Goal: Information Seeking & Learning: Find specific fact

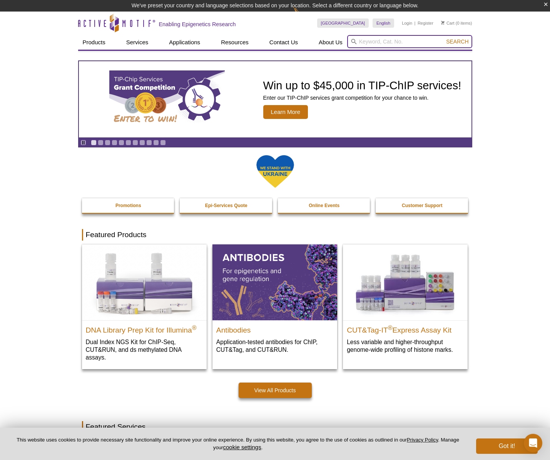
click at [370, 43] on input "search" at bounding box center [409, 41] width 125 height 13
type input "6A10"
click at [458, 41] on button "Search" at bounding box center [457, 41] width 27 height 7
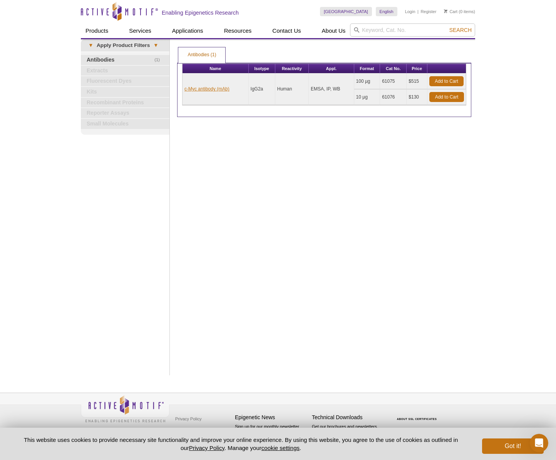
click at [208, 90] on link "c-Myc antibody (mAb)" at bounding box center [206, 88] width 45 height 7
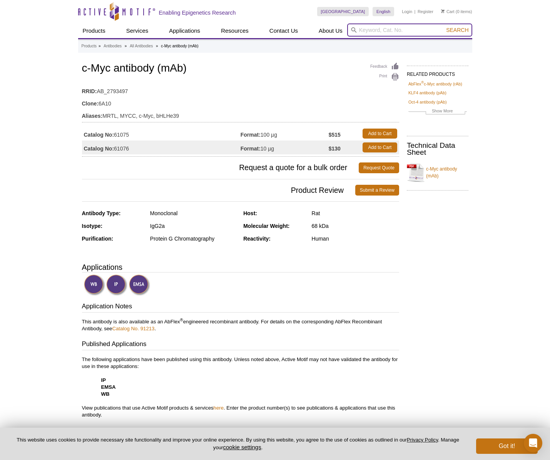
click at [363, 30] on input "search" at bounding box center [409, 29] width 125 height 13
paste input "61470"
type input "61470"
click at [458, 30] on button "Search" at bounding box center [457, 30] width 27 height 7
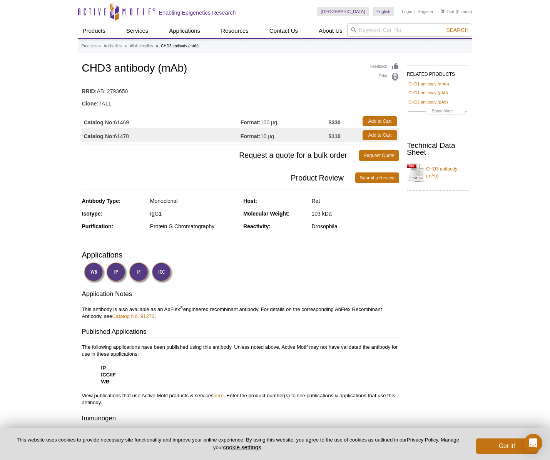
click at [452, 165] on link "CHD3 antibody (mAb)" at bounding box center [438, 172] width 62 height 23
click at [364, 30] on input "search" at bounding box center [409, 29] width 125 height 13
paste input "61088"
type input "61088"
click at [458, 30] on button "Search" at bounding box center [457, 30] width 27 height 7
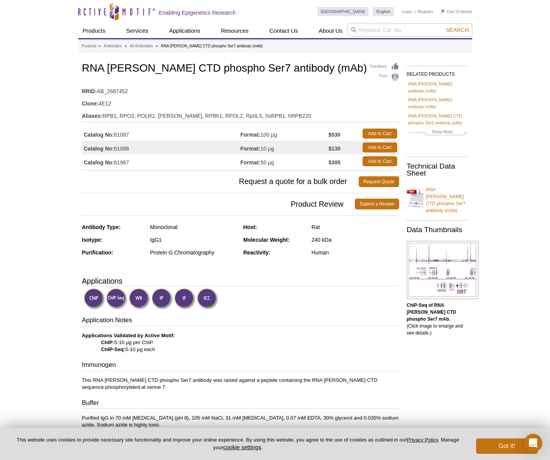
click at [430, 188] on link "RNA [PERSON_NAME] CTD phospho Ser7 antibody (mAb)" at bounding box center [438, 198] width 62 height 32
click at [368, 26] on input "search" at bounding box center [409, 29] width 125 height 13
paste input "61362"
type input "61362"
click at [458, 30] on button "Search" at bounding box center [457, 30] width 27 height 7
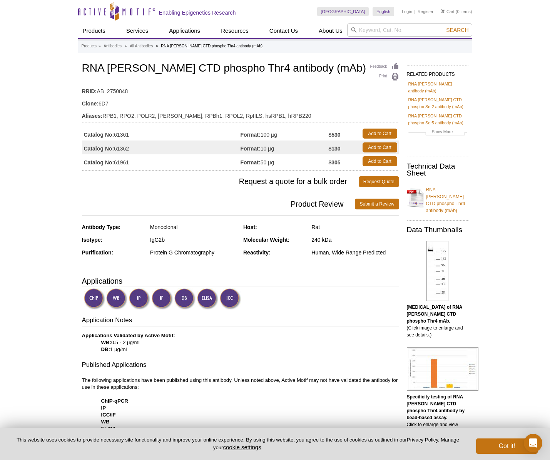
click at [431, 188] on link "RNA [PERSON_NAME] CTD phospho Thr4 antibody (mAb)" at bounding box center [438, 198] width 62 height 32
